Goal: Check status: Check status

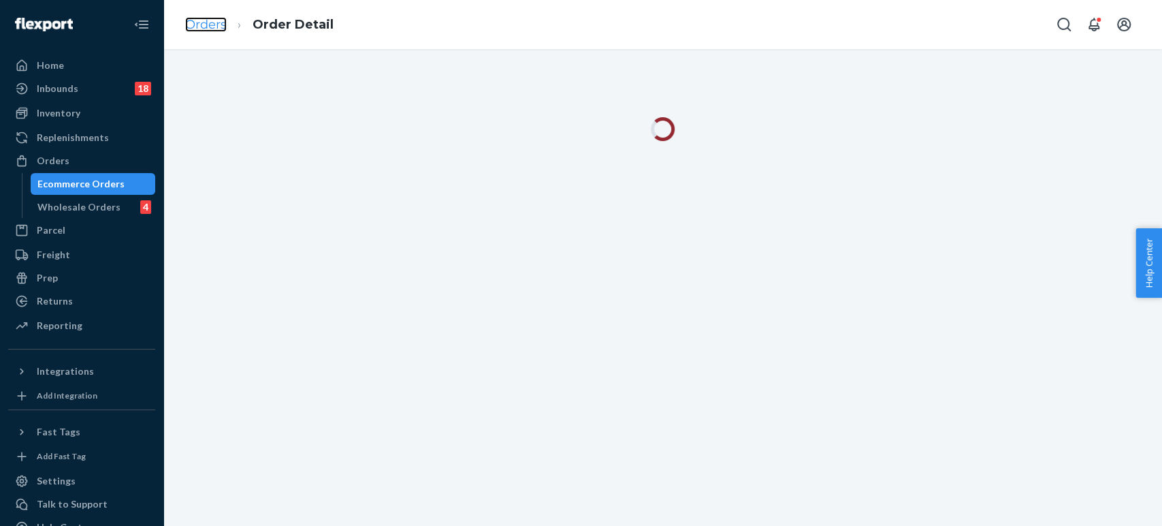
click at [196, 22] on link "Orders" at bounding box center [206, 24] width 42 height 15
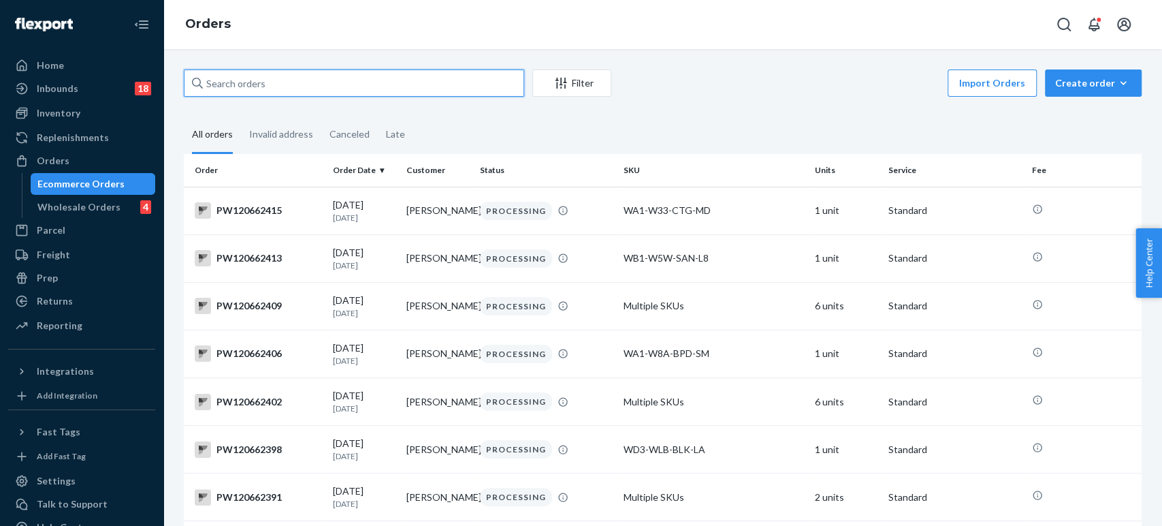
click at [263, 85] on input "text" at bounding box center [354, 82] width 340 height 27
paste input "PW120661999"
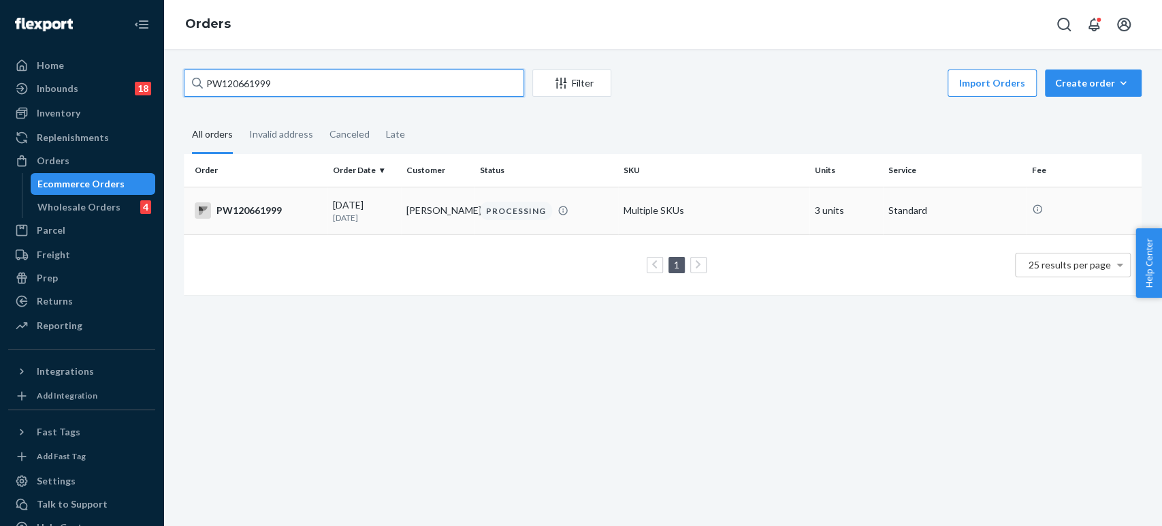
type input "PW120661999"
click at [375, 201] on div "[DATE] [DATE]" at bounding box center [364, 210] width 63 height 25
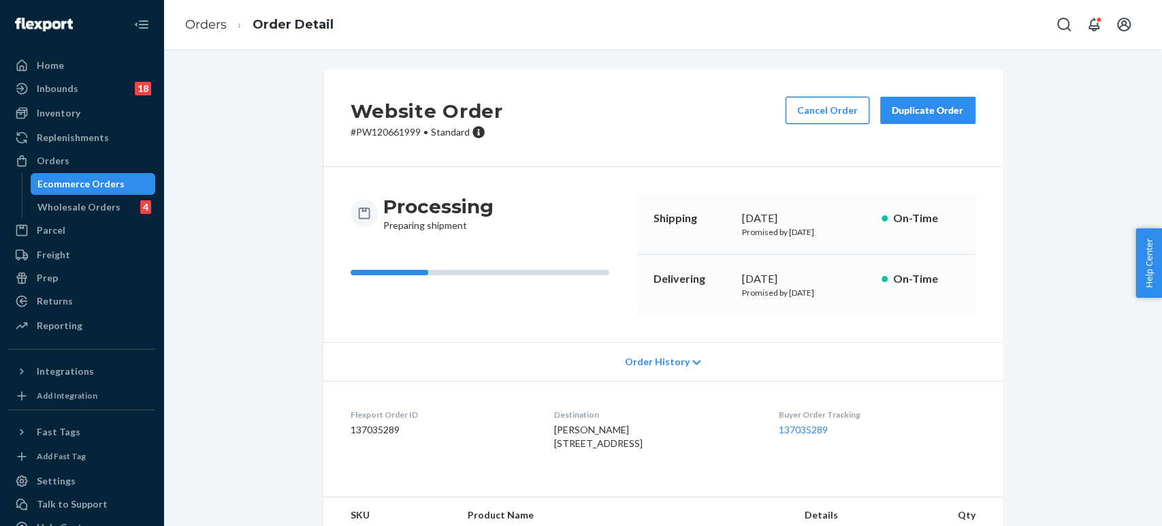
click at [817, 107] on button "Cancel Order" at bounding box center [828, 110] width 84 height 27
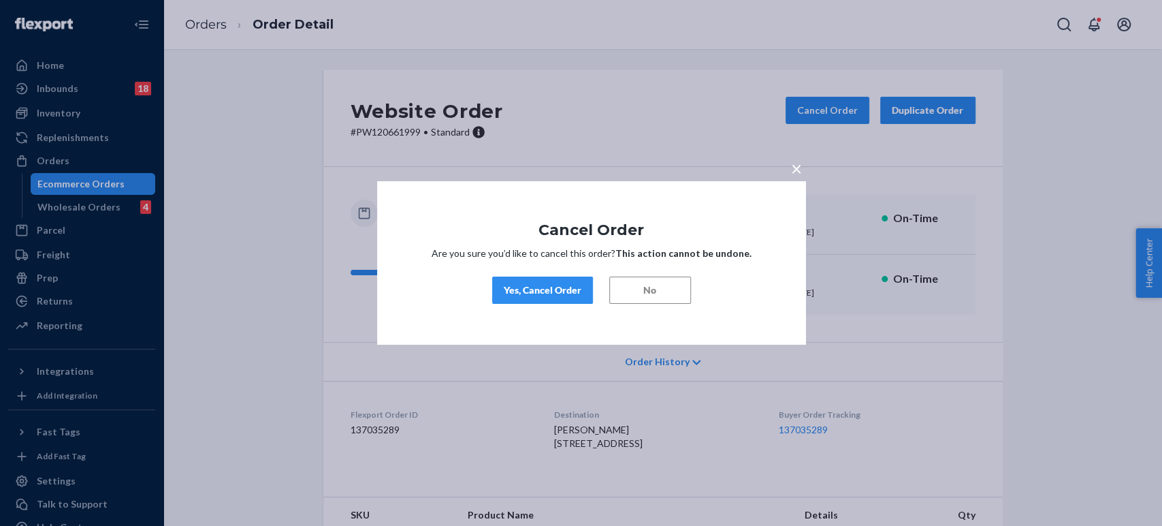
click at [516, 299] on button "Yes, Cancel Order" at bounding box center [542, 289] width 101 height 27
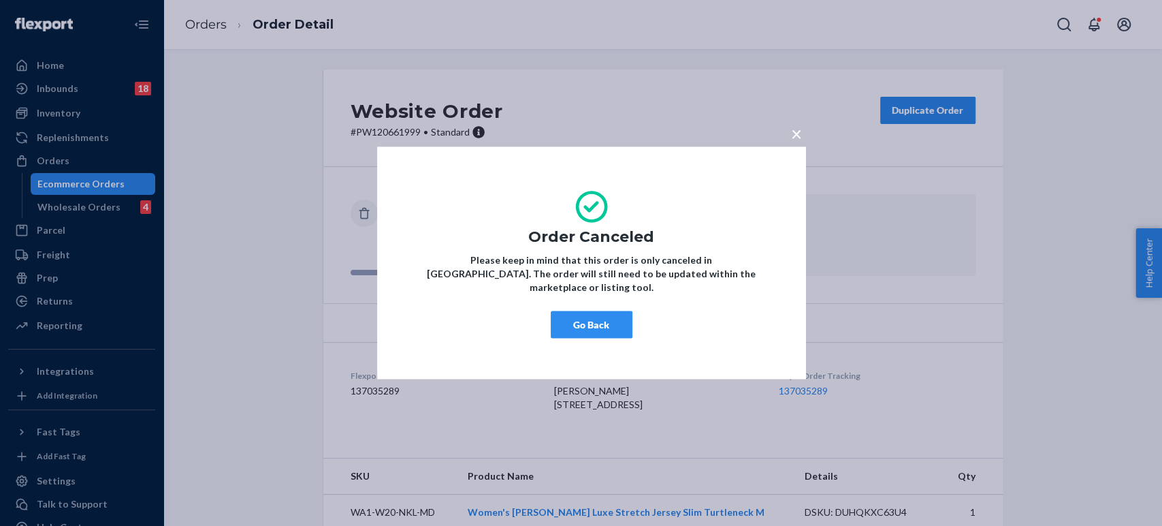
click at [208, 31] on div "× Order Canceled Please keep in mind that this order is only canceled in [GEOGR…" at bounding box center [581, 263] width 1162 height 526
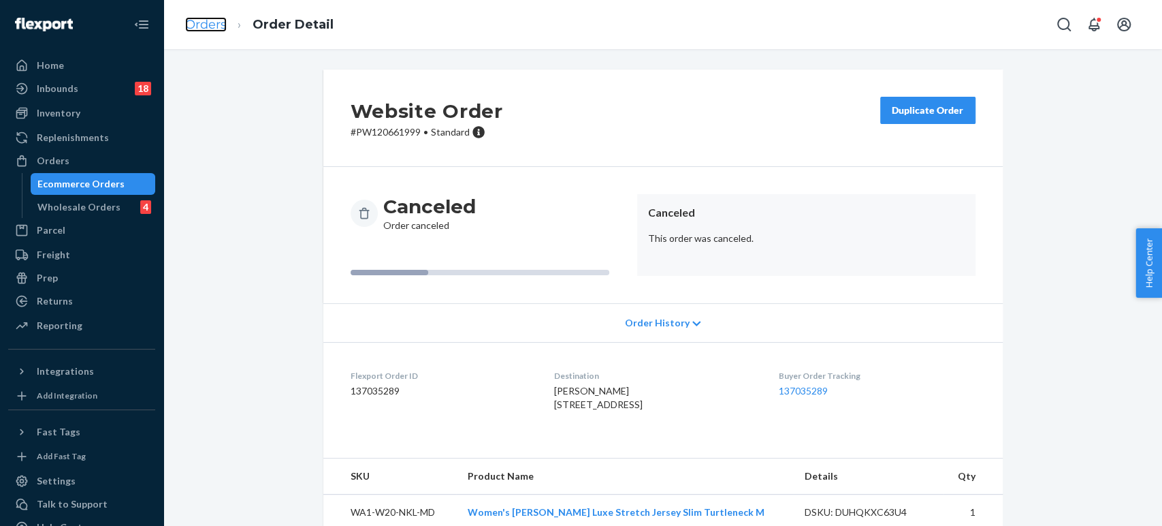
click at [208, 19] on link "Orders" at bounding box center [206, 24] width 42 height 15
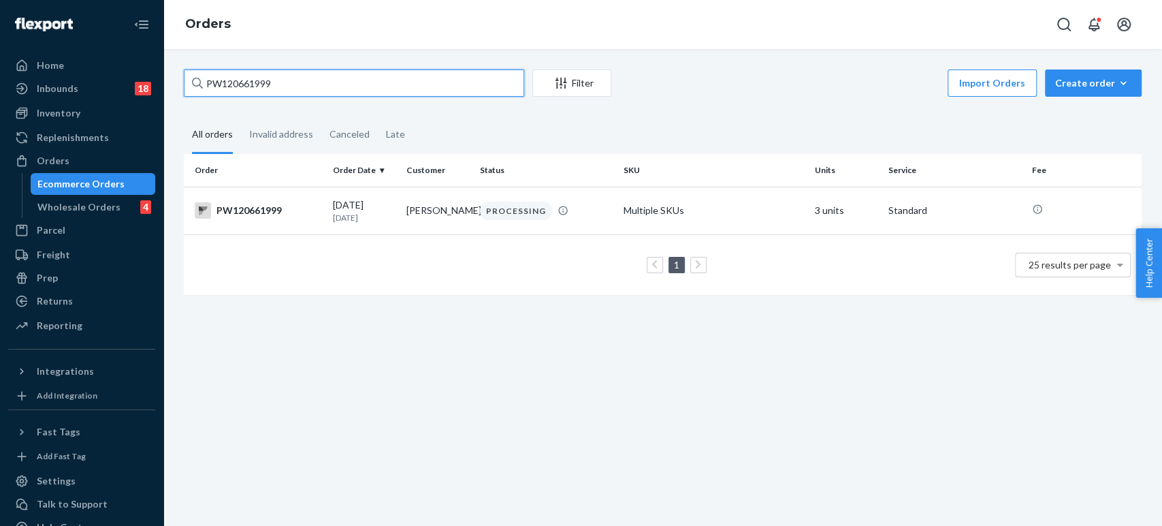
click at [251, 83] on input "PW120661999" at bounding box center [354, 82] width 340 height 27
paste input "[STREET_ADDRESS]"
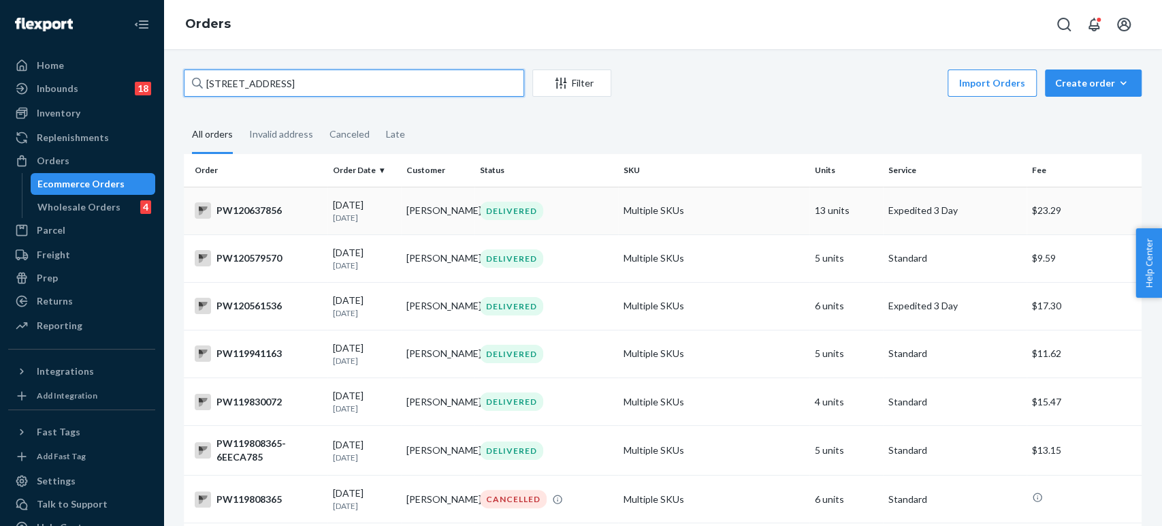
type input "[STREET_ADDRESS]"
click at [370, 223] on p "[DATE]" at bounding box center [364, 218] width 63 height 12
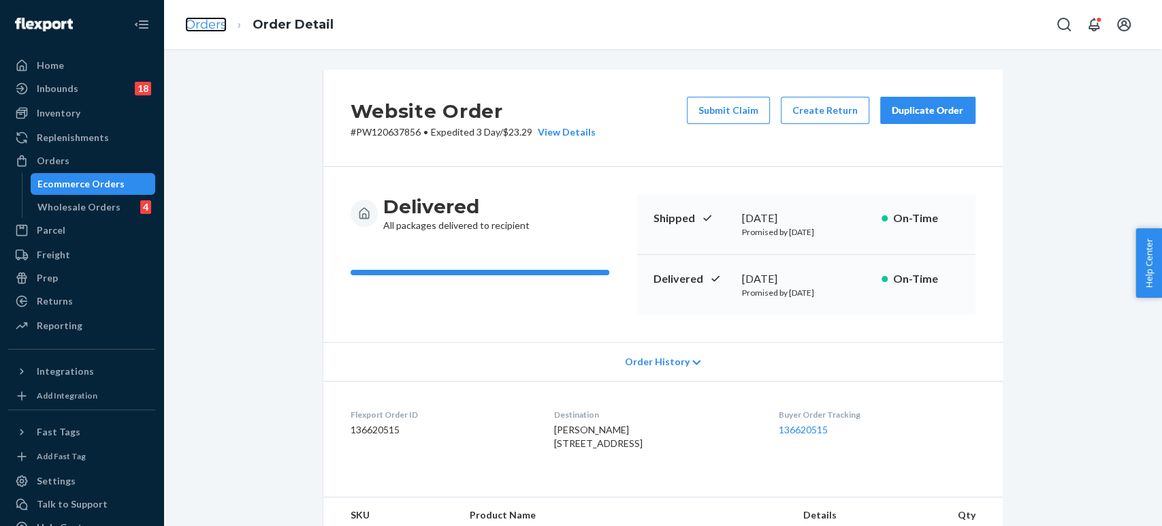
click at [204, 18] on link "Orders" at bounding box center [206, 24] width 42 height 15
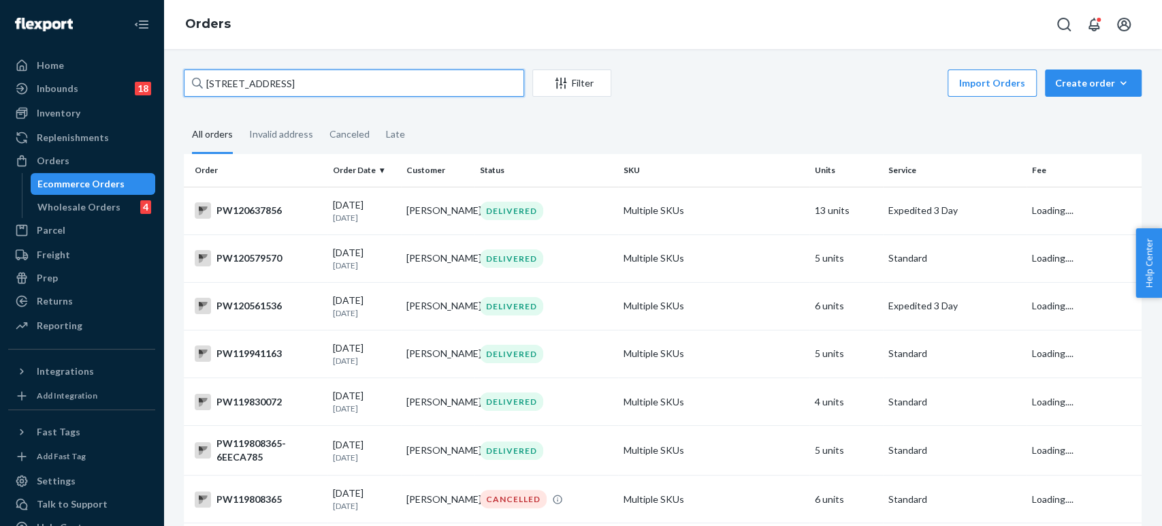
click at [272, 91] on input "[STREET_ADDRESS]" at bounding box center [354, 82] width 340 height 27
paste input "PW120615033"
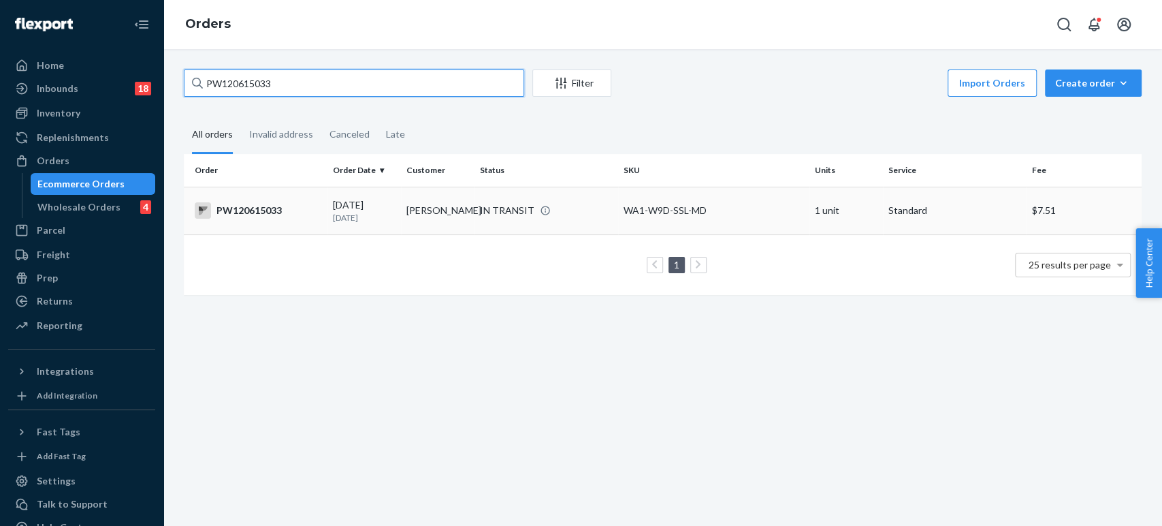
type input "PW120615033"
click at [422, 196] on td "[PERSON_NAME]" at bounding box center [438, 211] width 74 height 48
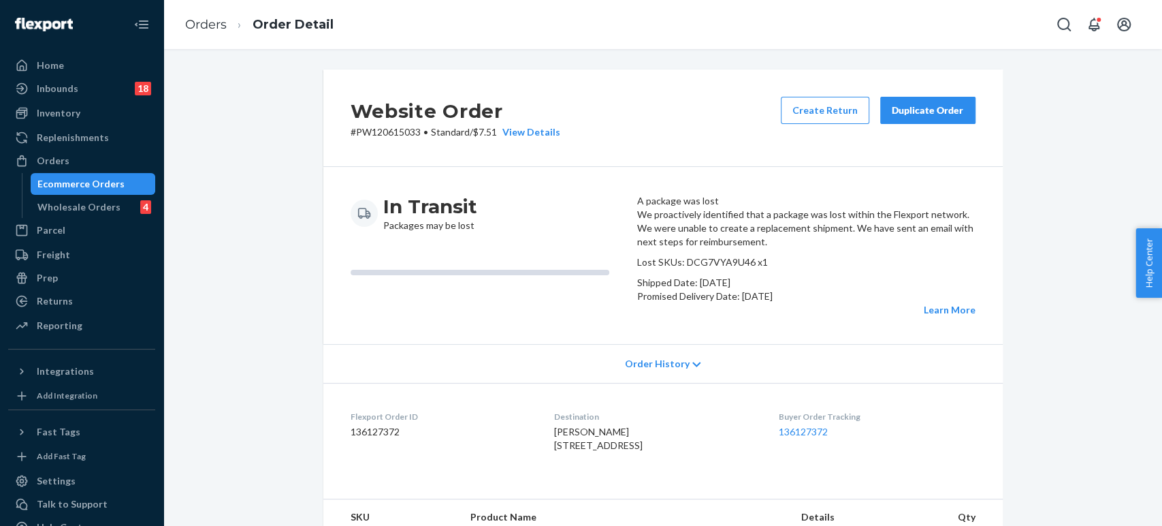
scroll to position [433, 0]
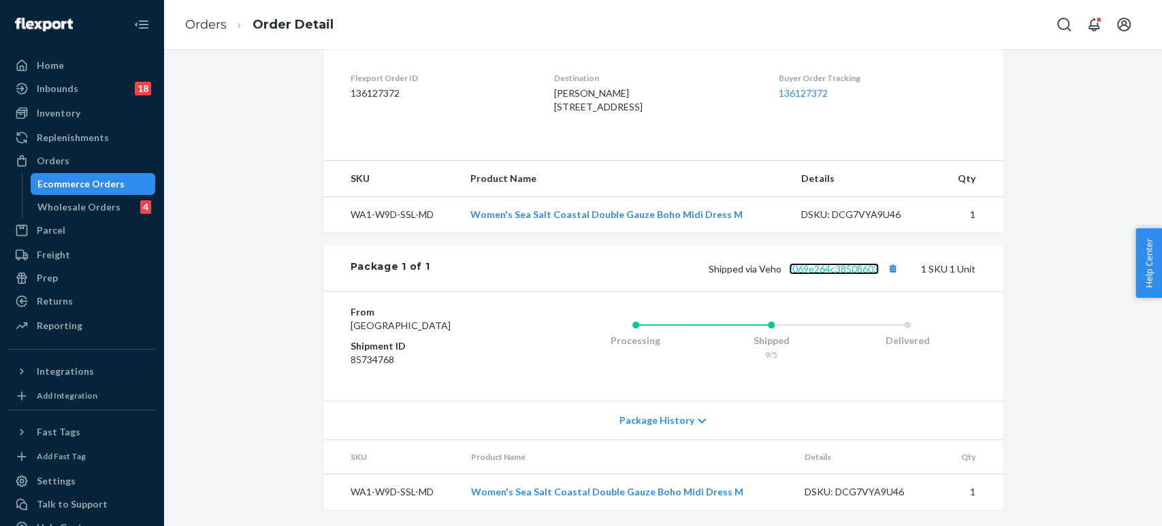
click at [823, 263] on link "f069e264c38508603" at bounding box center [834, 269] width 90 height 12
